Goal: Task Accomplishment & Management: Use online tool/utility

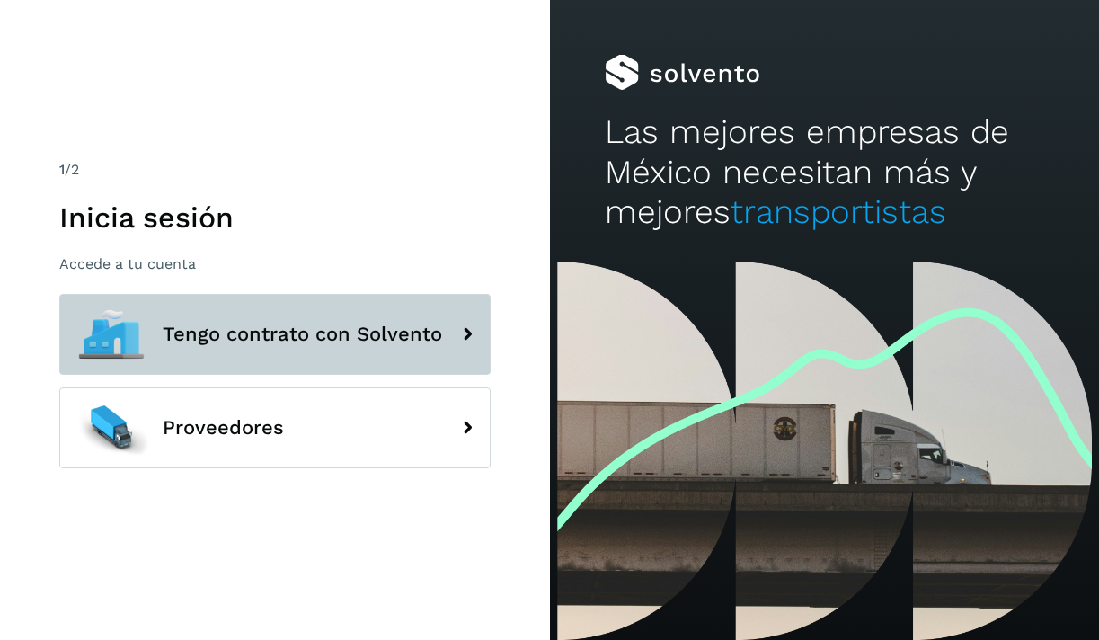
click at [453, 333] on icon at bounding box center [467, 334] width 36 height 36
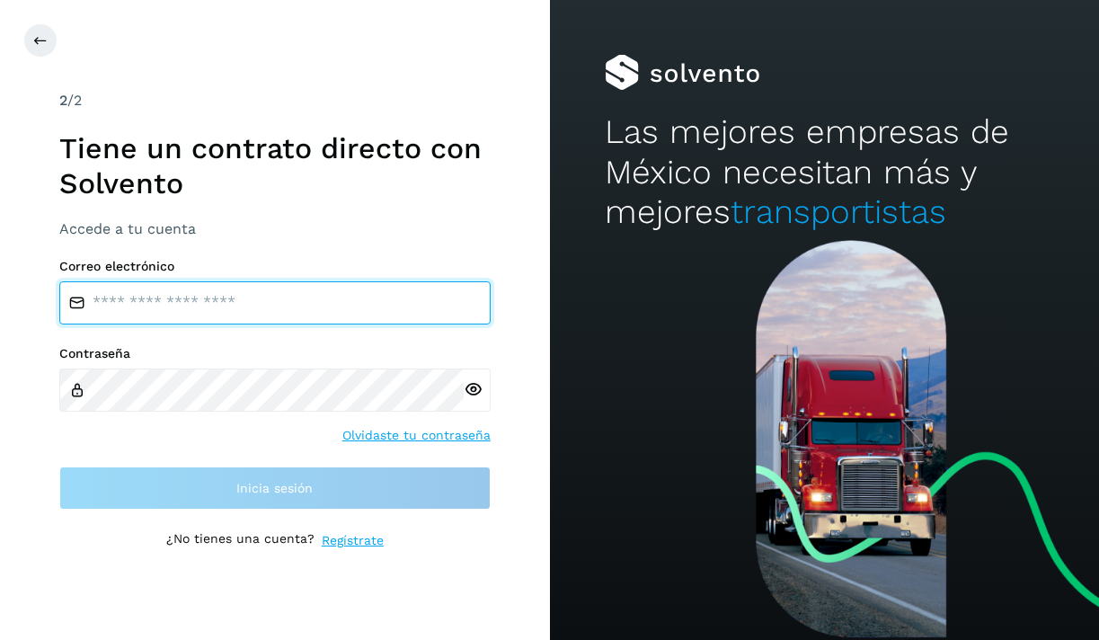
click at [259, 286] on input "email" at bounding box center [274, 302] width 431 height 43
type input "**********"
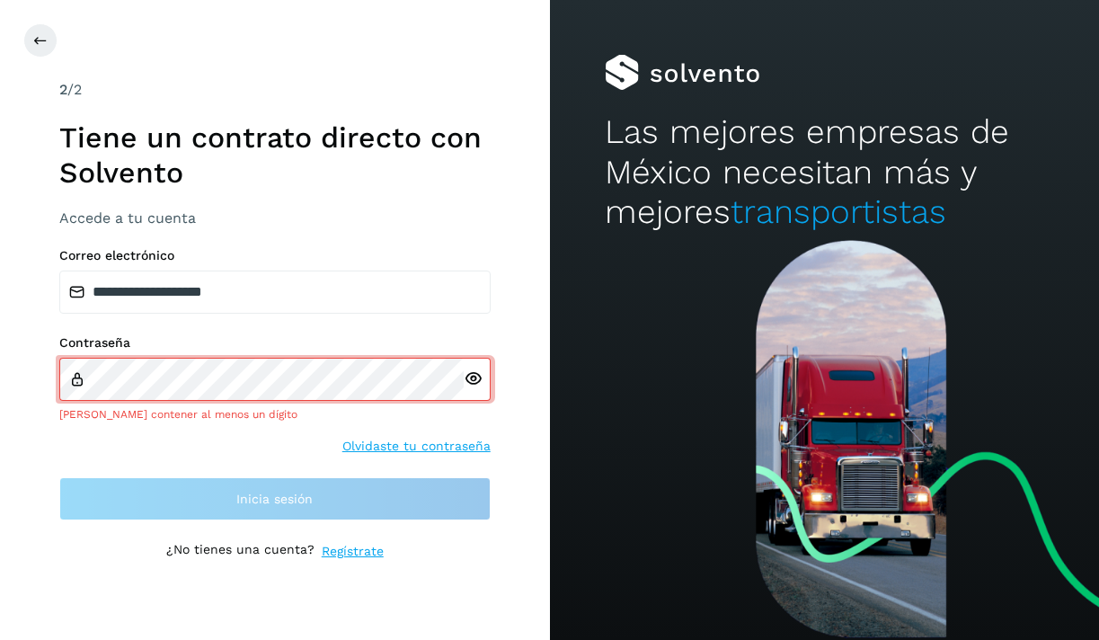
click at [477, 393] on div at bounding box center [477, 379] width 27 height 43
click at [473, 382] on icon at bounding box center [473, 378] width 19 height 19
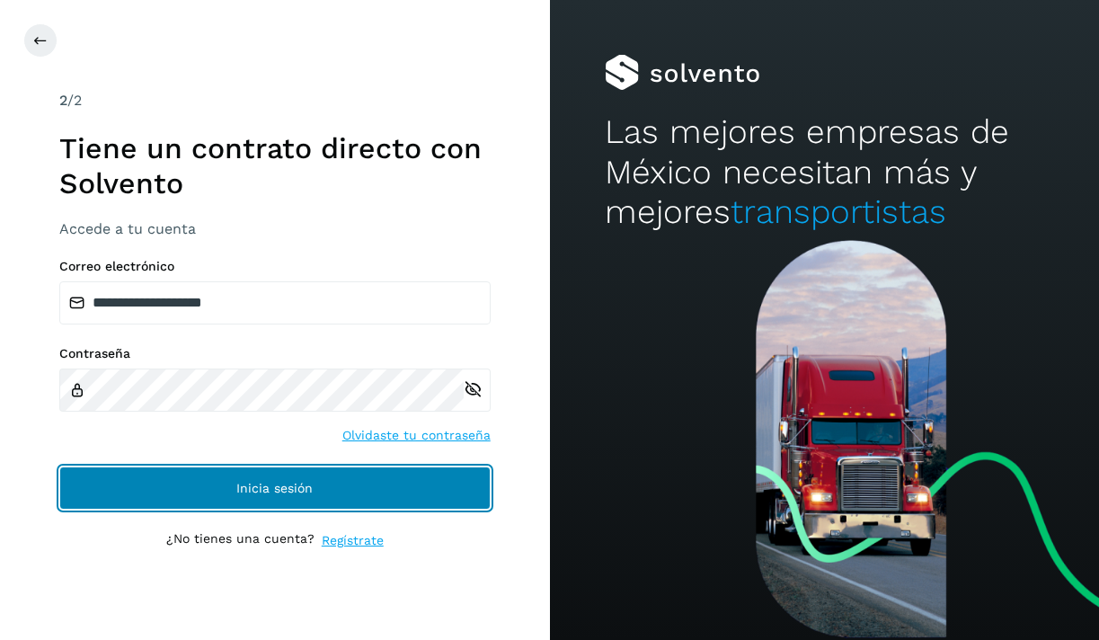
click at [244, 484] on span "Inicia sesión" at bounding box center [274, 487] width 76 height 13
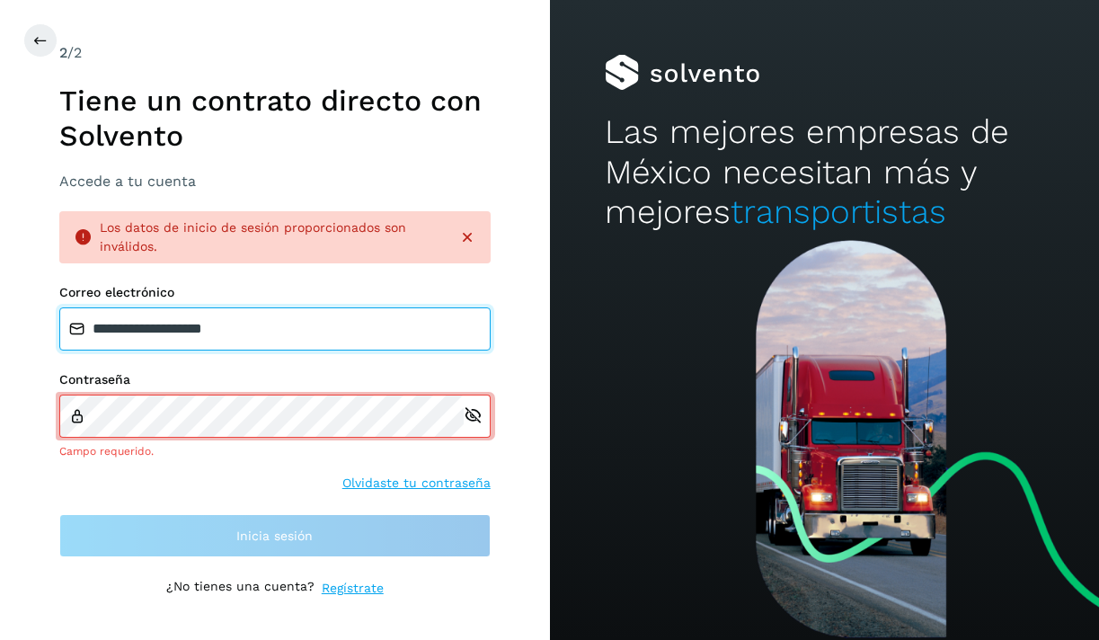
click at [295, 347] on input "**********" at bounding box center [274, 328] width 431 height 43
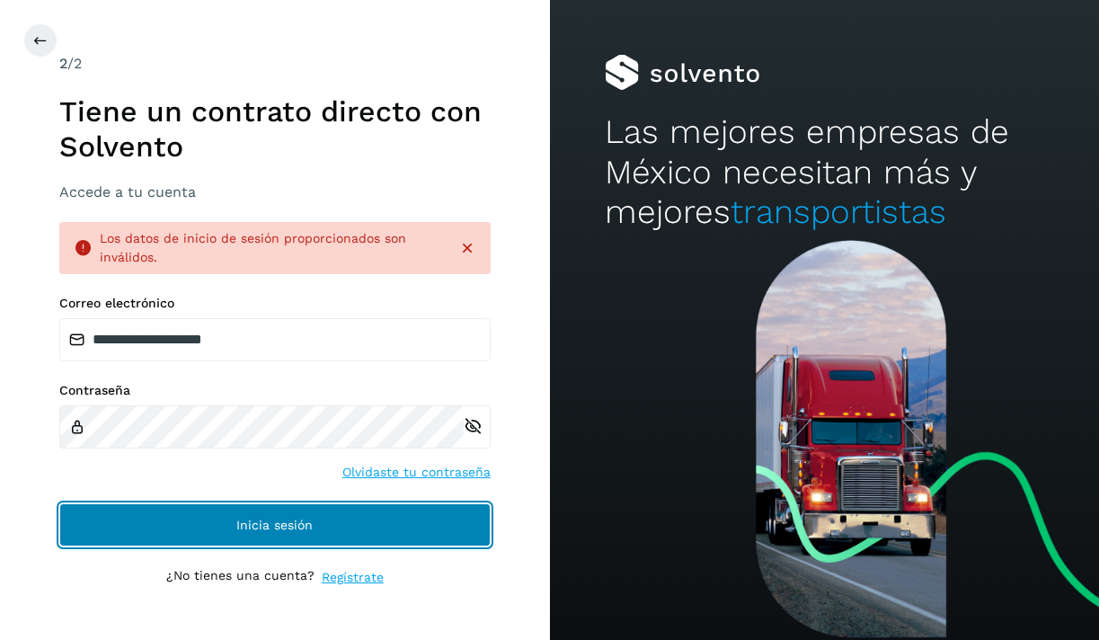
drag, startPoint x: 215, startPoint y: 510, endPoint x: 207, endPoint y: 503, distance: 10.8
click at [215, 510] on button "Inicia sesión" at bounding box center [274, 524] width 431 height 43
click at [226, 516] on button "Inicia sesión" at bounding box center [274, 524] width 431 height 43
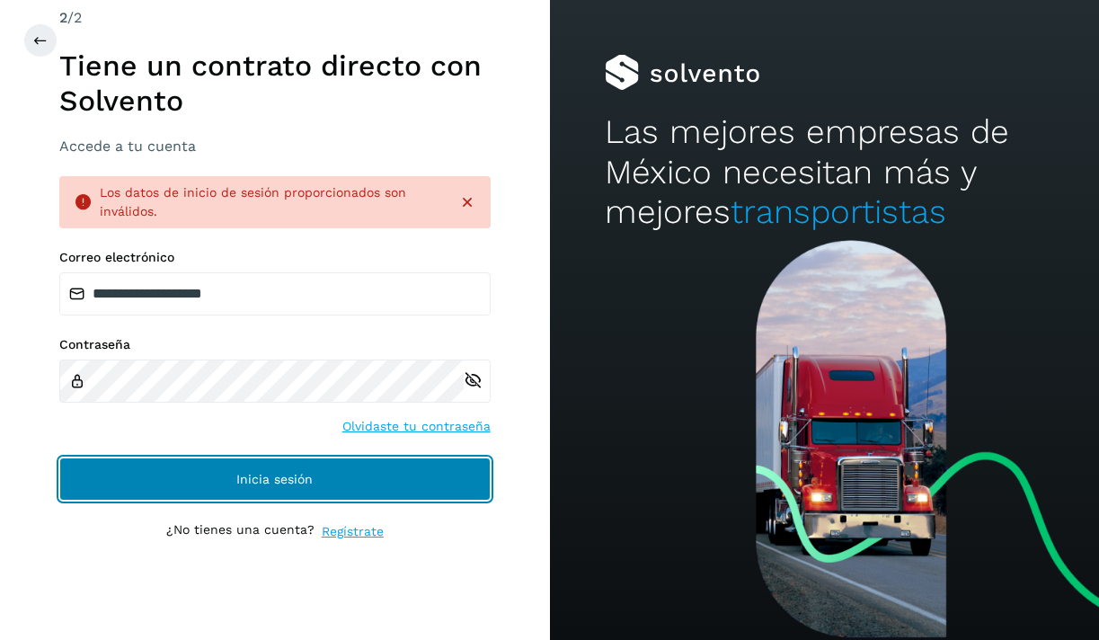
click at [317, 473] on button "Inicia sesión" at bounding box center [274, 478] width 431 height 43
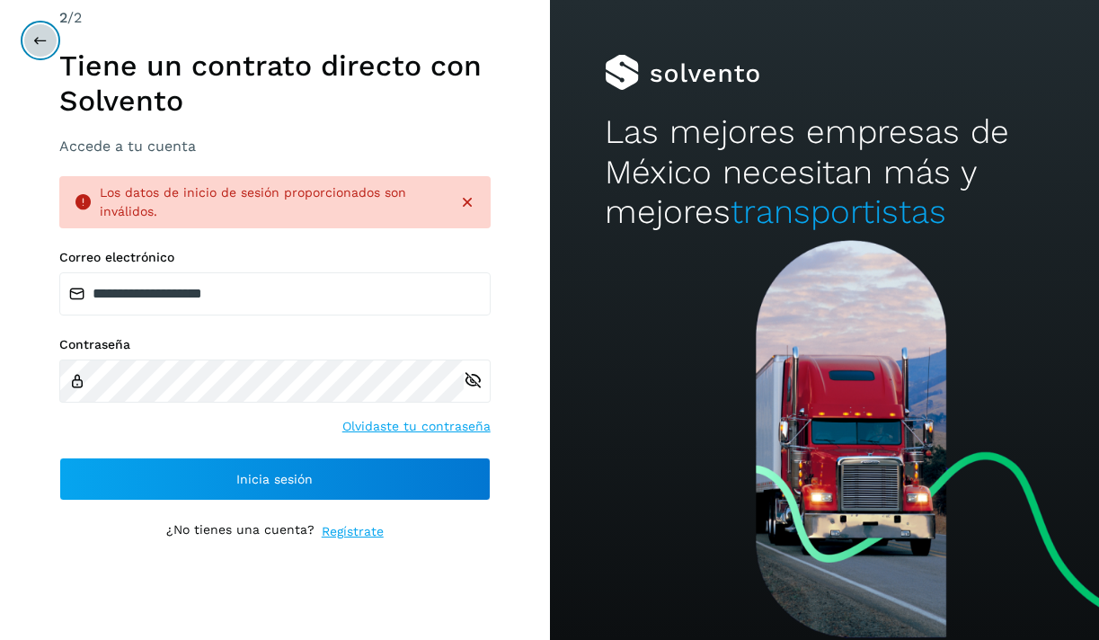
click at [42, 38] on icon at bounding box center [40, 40] width 14 height 14
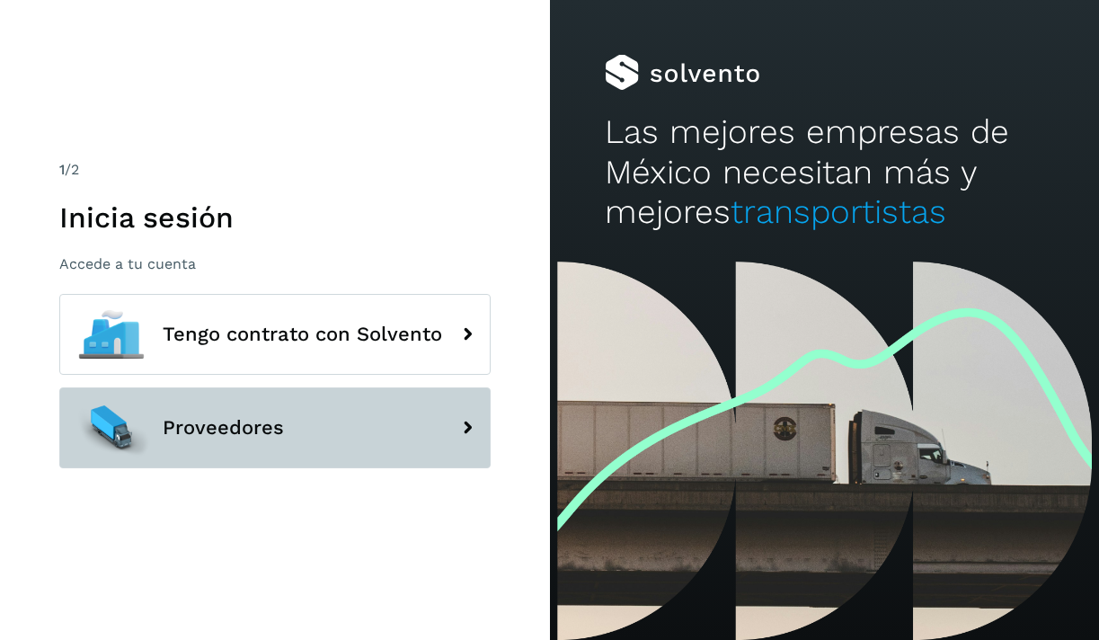
click at [331, 452] on button "Proveedores" at bounding box center [274, 427] width 431 height 81
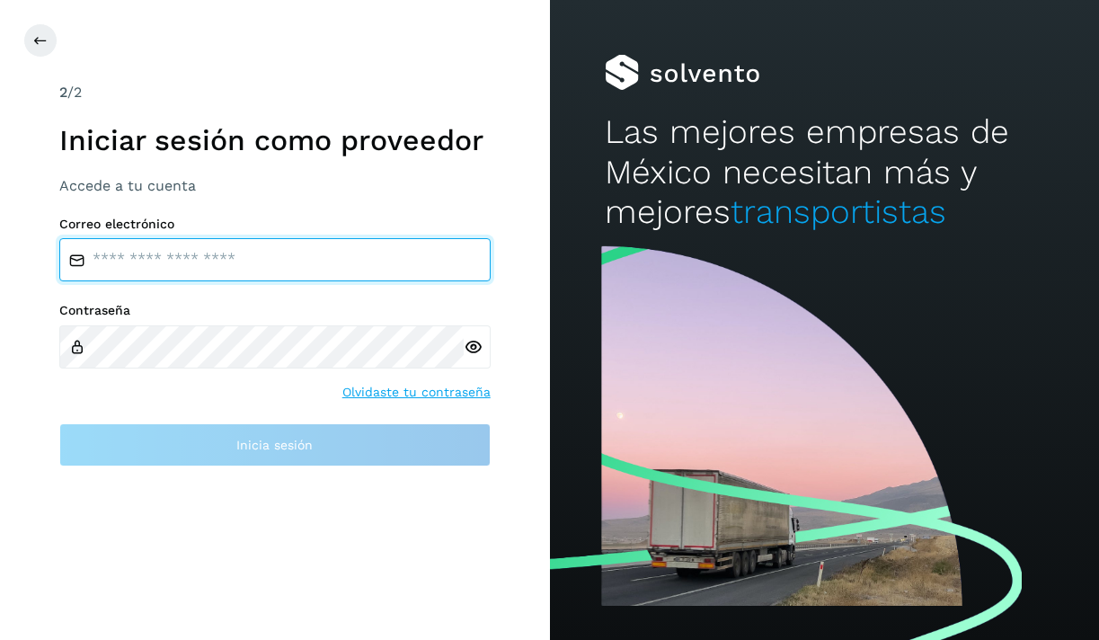
click at [197, 253] on input "email" at bounding box center [274, 259] width 431 height 43
type input "**********"
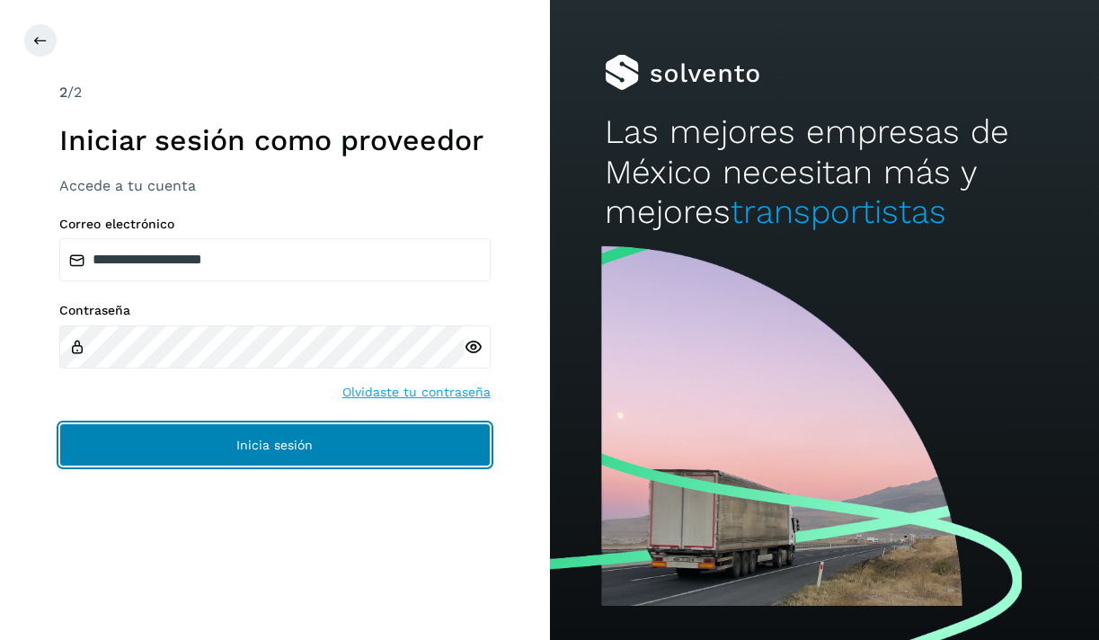
click at [232, 460] on button "Inicia sesión" at bounding box center [274, 444] width 431 height 43
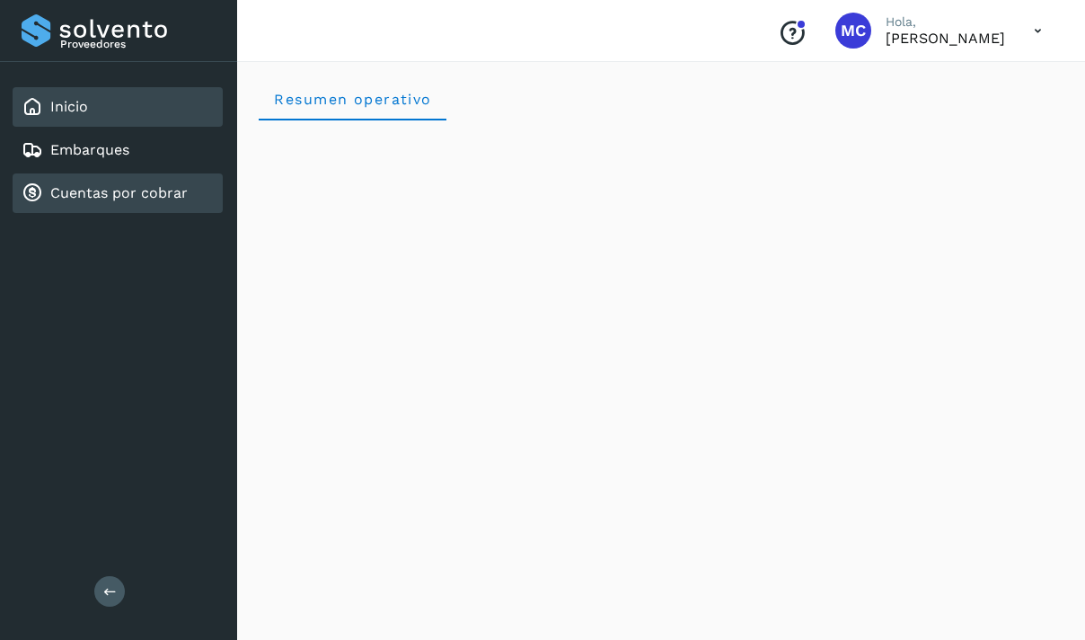
click at [129, 202] on div "Cuentas por cobrar" at bounding box center [105, 193] width 166 height 22
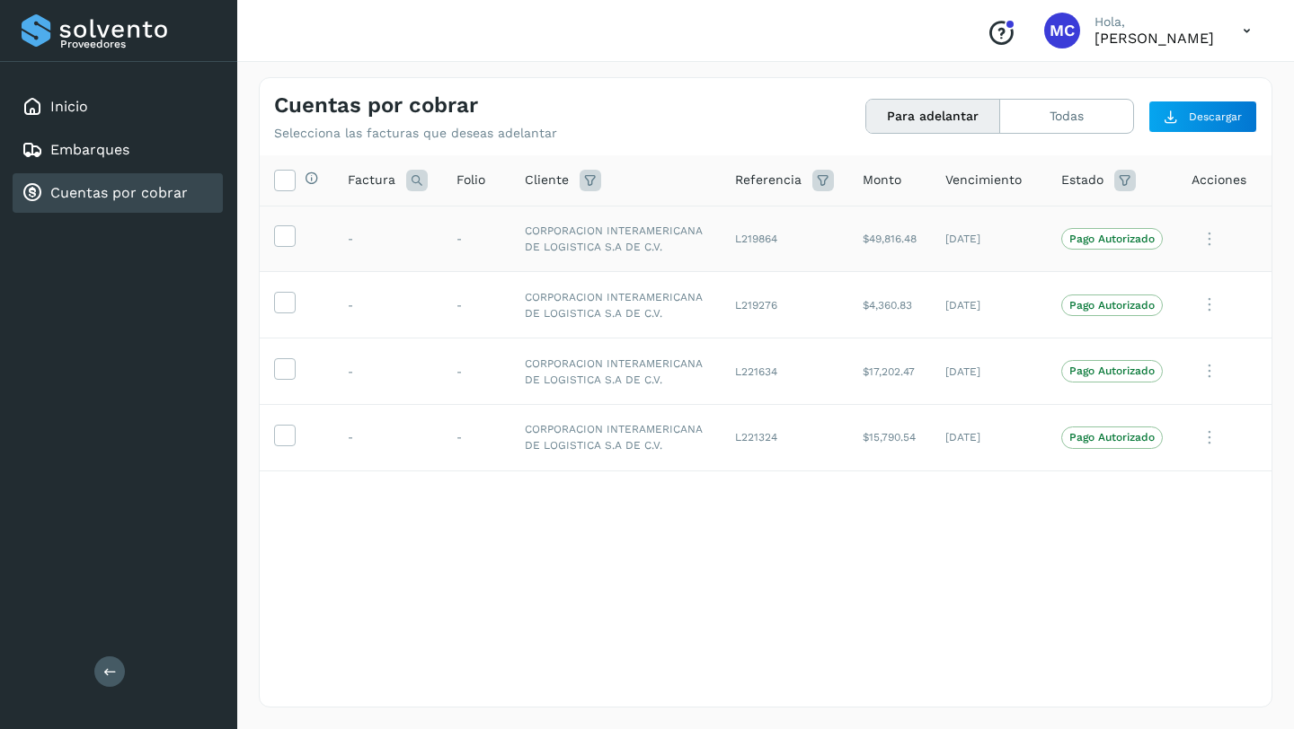
click at [1098, 235] on icon at bounding box center [1209, 239] width 36 height 37
click at [960, 543] on div at bounding box center [647, 364] width 1294 height 729
